Goal: Information Seeking & Learning: Learn about a topic

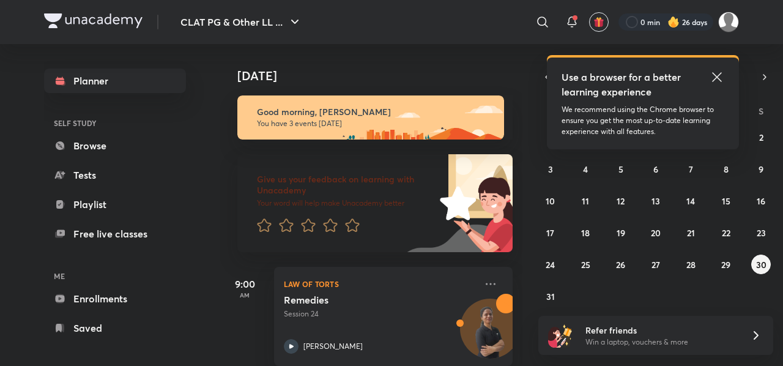
scroll to position [155, 0]
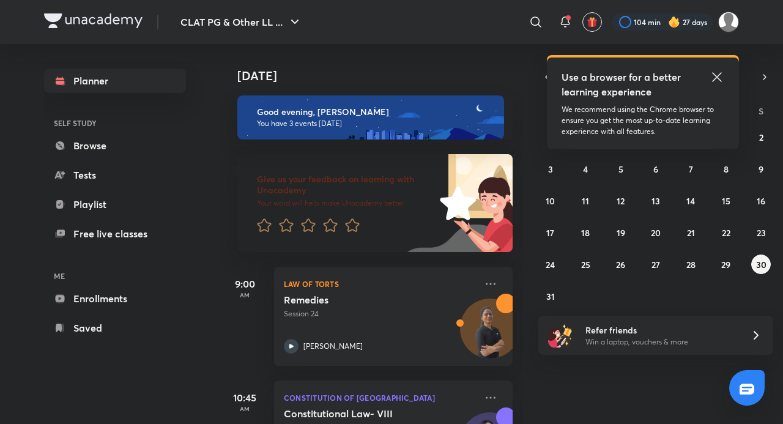
click at [670, 17] on img at bounding box center [674, 22] width 12 height 12
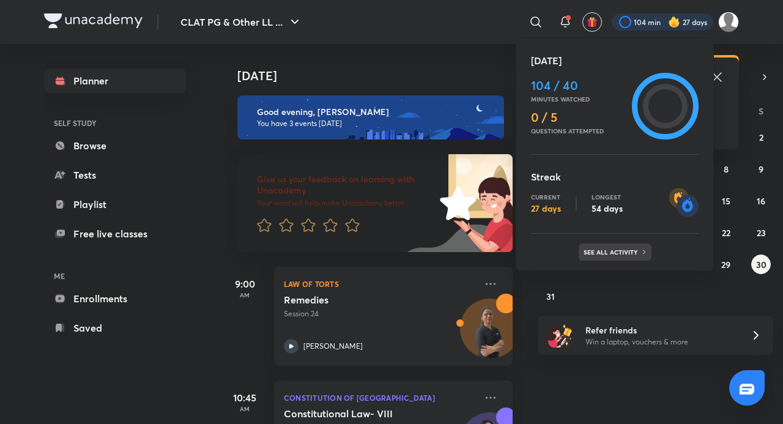
click at [631, 255] on p "See all activity" at bounding box center [611, 251] width 57 height 7
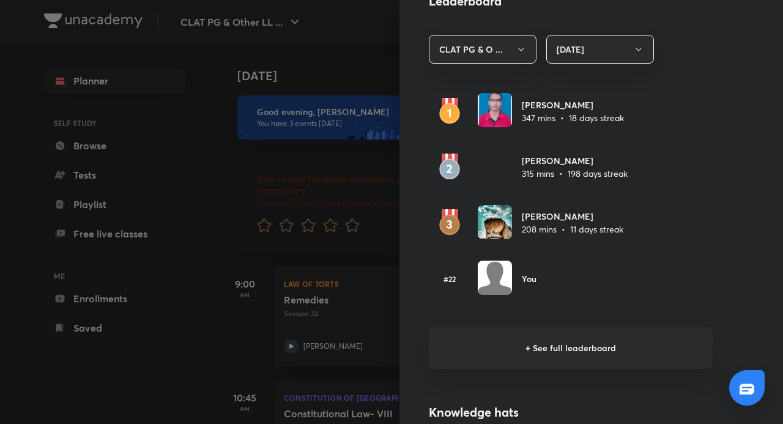
scroll to position [795, 0]
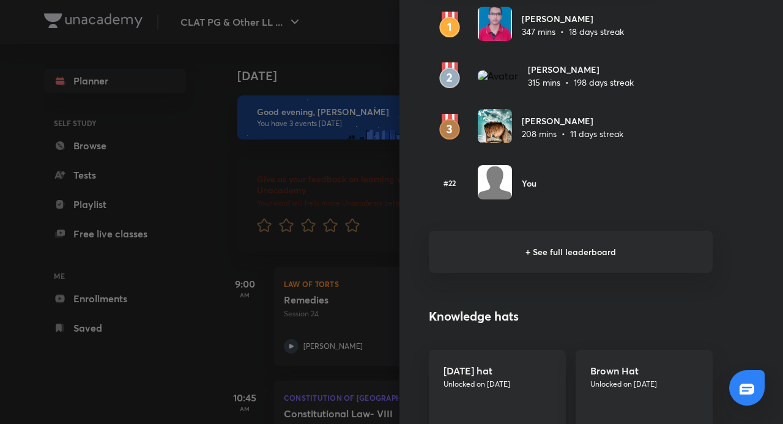
click at [619, 248] on h6 "+ See full leaderboard" at bounding box center [571, 252] width 284 height 42
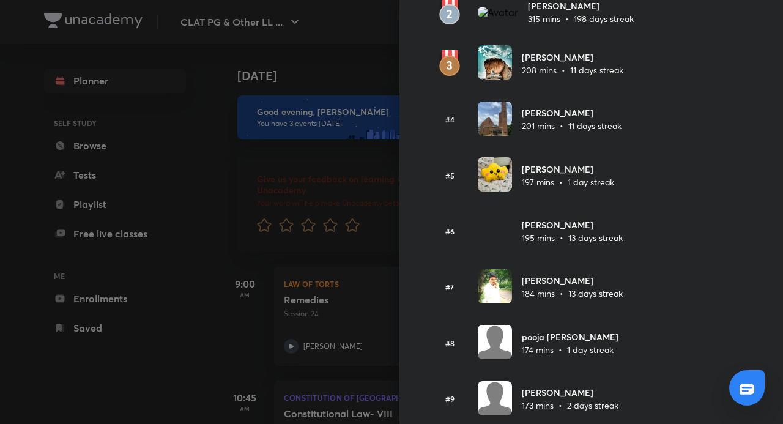
scroll to position [0, 0]
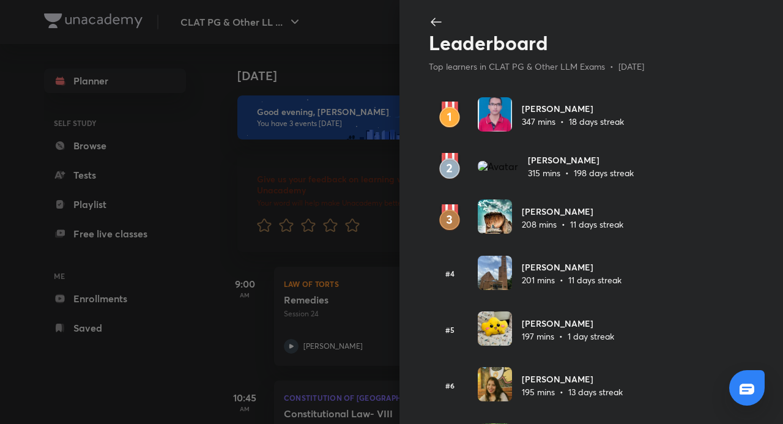
click at [165, 298] on div at bounding box center [391, 212] width 783 height 424
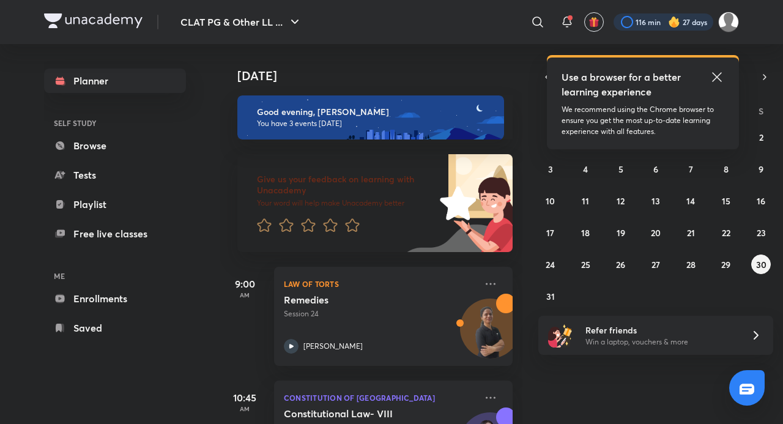
click at [666, 27] on div at bounding box center [663, 21] width 100 height 17
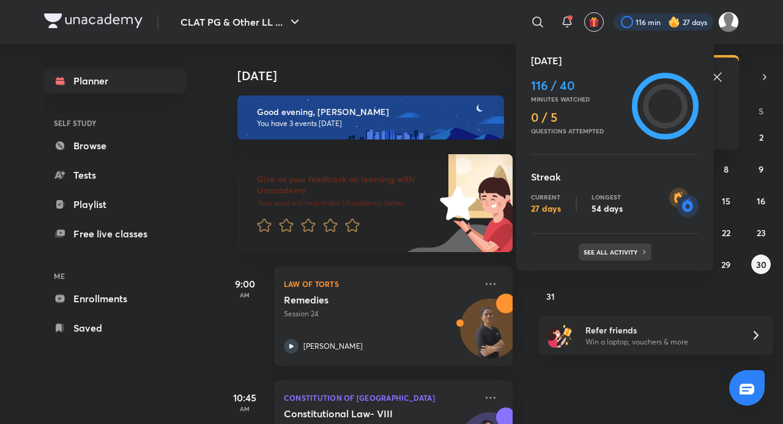
click at [633, 250] on p "See all activity" at bounding box center [611, 251] width 57 height 7
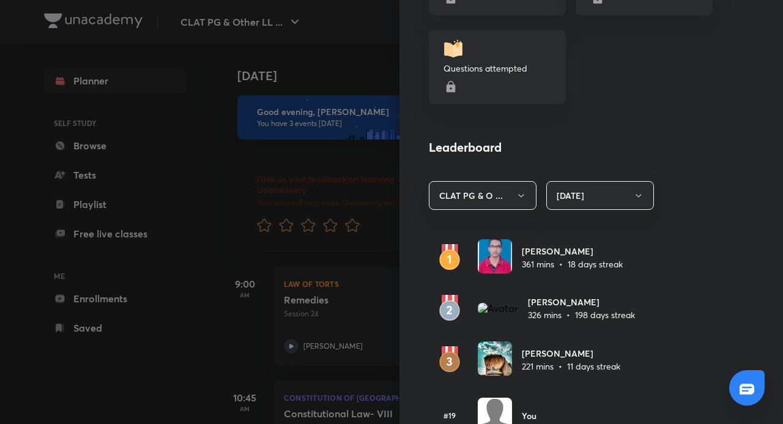
scroll to position [807, 0]
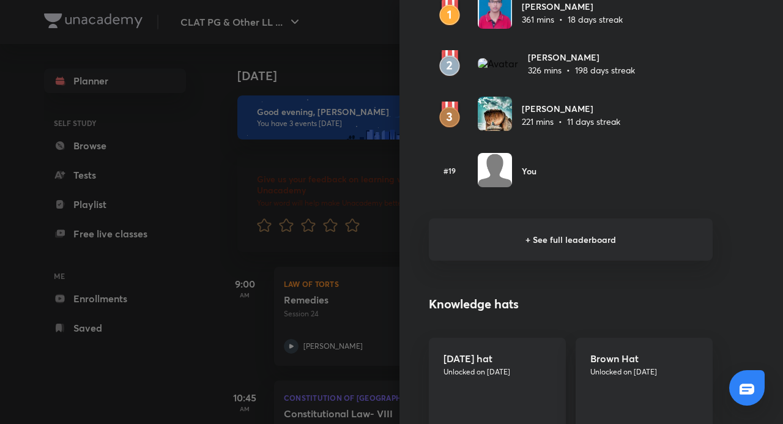
click at [632, 239] on h6 "+ See full leaderboard" at bounding box center [571, 239] width 284 height 42
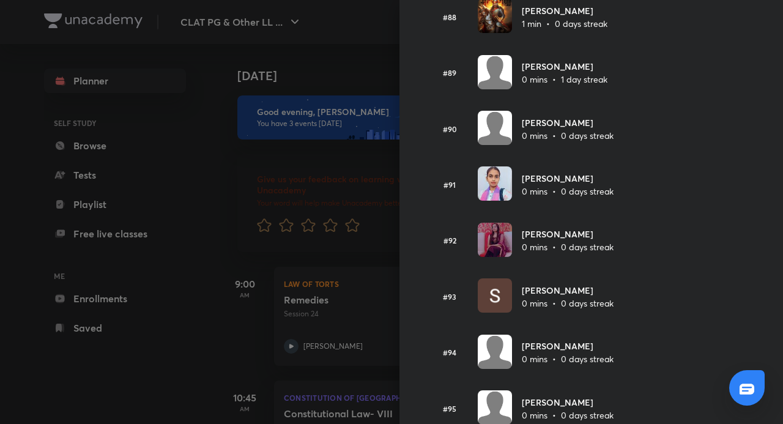
scroll to position [4784, 0]
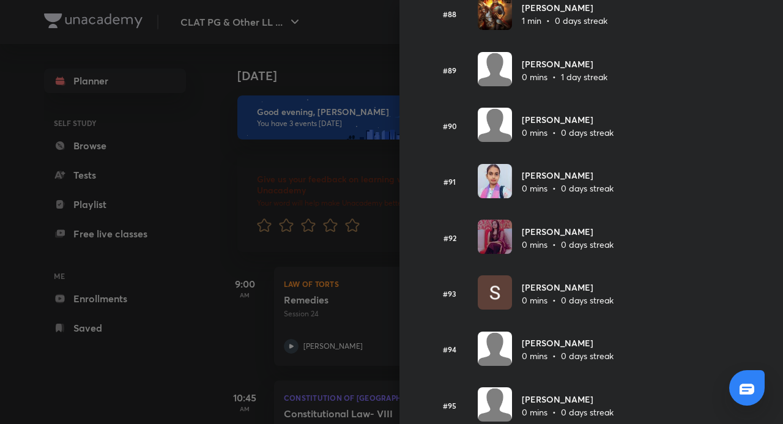
click at [157, 338] on div at bounding box center [391, 212] width 783 height 424
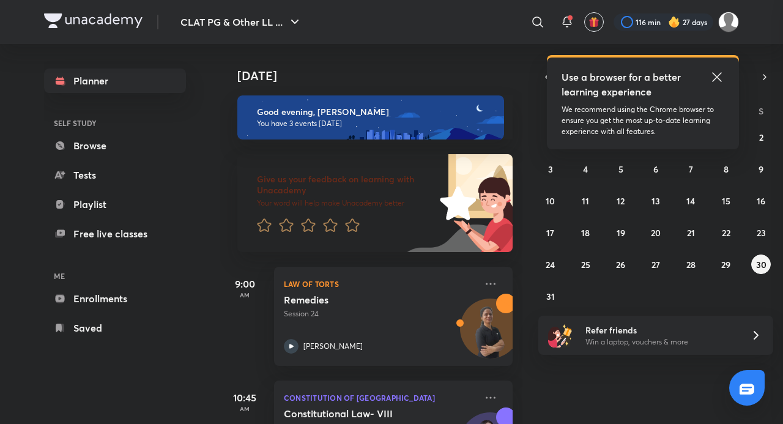
scroll to position [1479, 0]
click at [691, 24] on div at bounding box center [662, 21] width 101 height 17
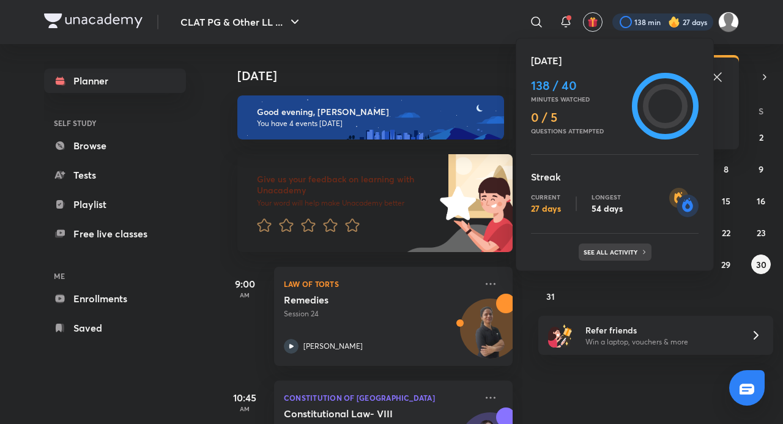
click at [645, 246] on div "See all activity" at bounding box center [615, 251] width 73 height 17
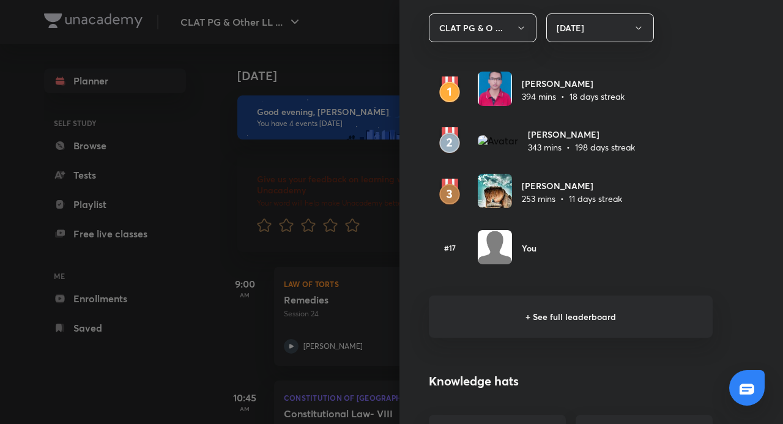
scroll to position [734, 0]
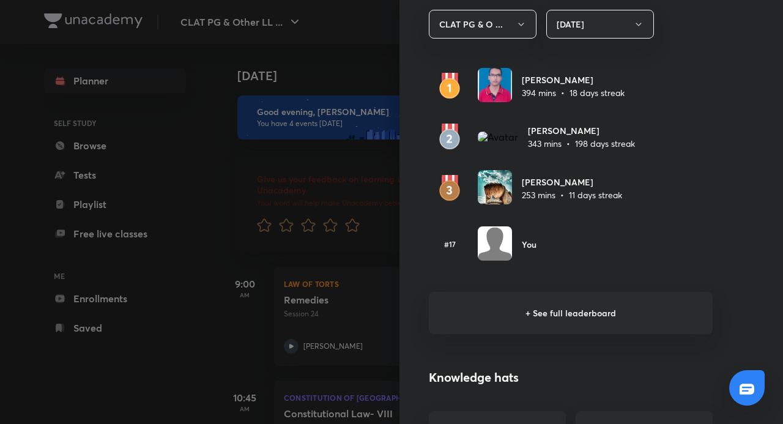
click at [571, 312] on h6 "+ See full leaderboard" at bounding box center [571, 313] width 284 height 42
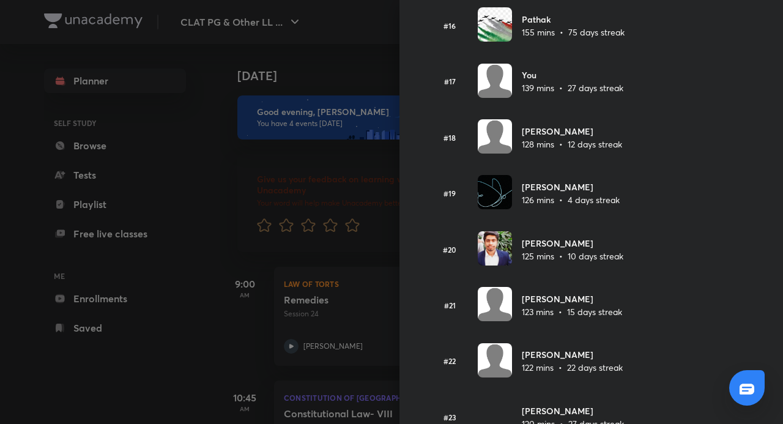
scroll to position [951, 0]
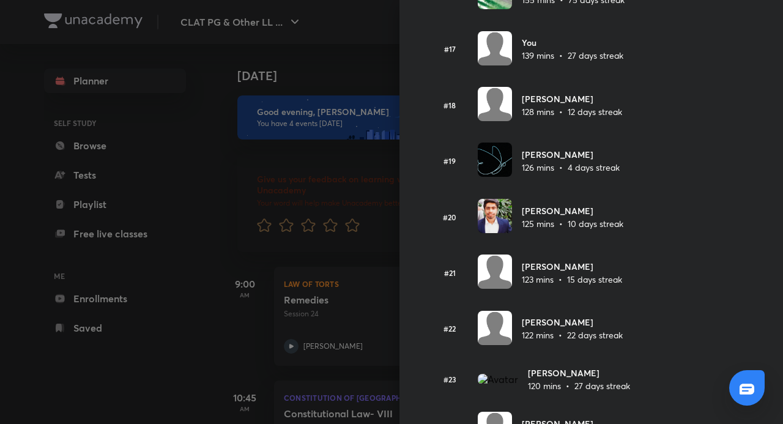
click at [220, 278] on div at bounding box center [391, 212] width 783 height 424
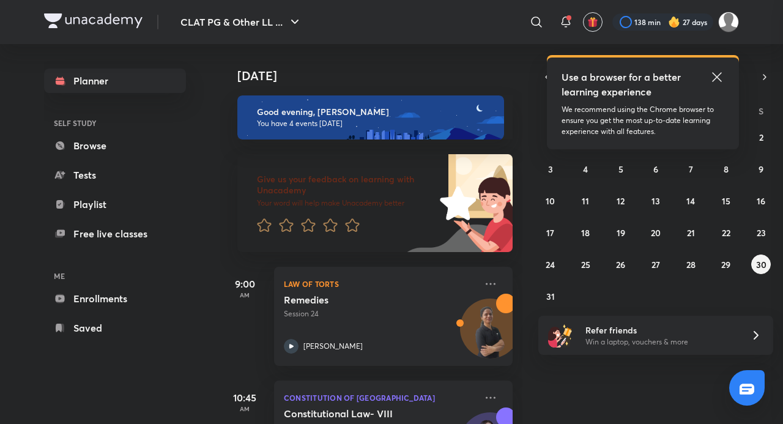
scroll to position [942, 0]
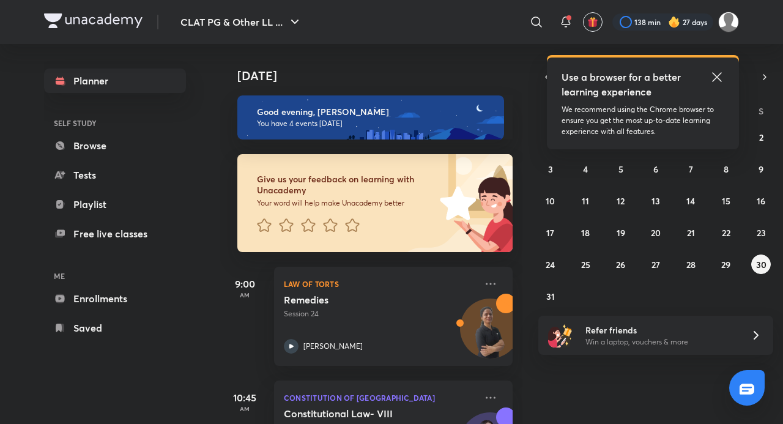
click at [716, 73] on icon at bounding box center [716, 77] width 15 height 15
